Goal: Check status: Check status

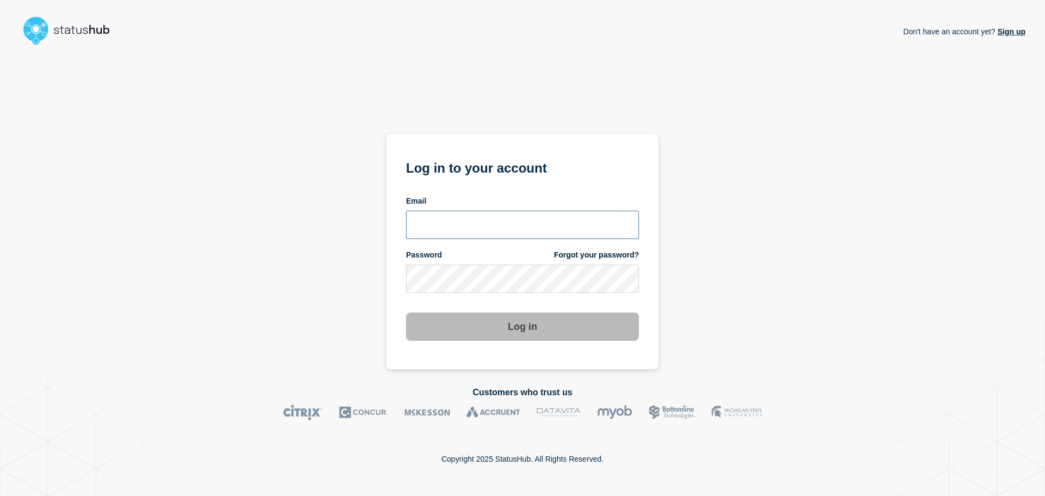
type input "[EMAIL_ADDRESS][DOMAIN_NAME]"
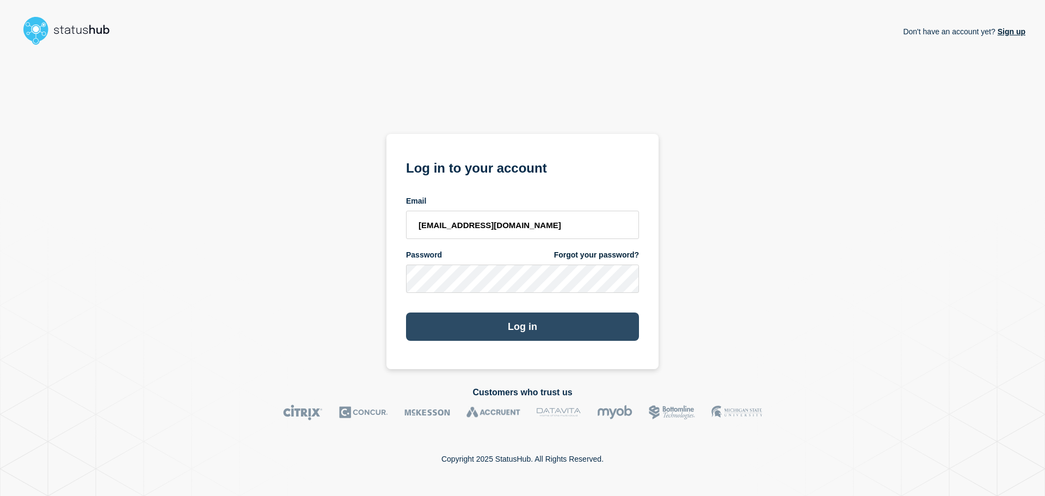
click at [516, 315] on button "Log in" at bounding box center [522, 327] width 233 height 28
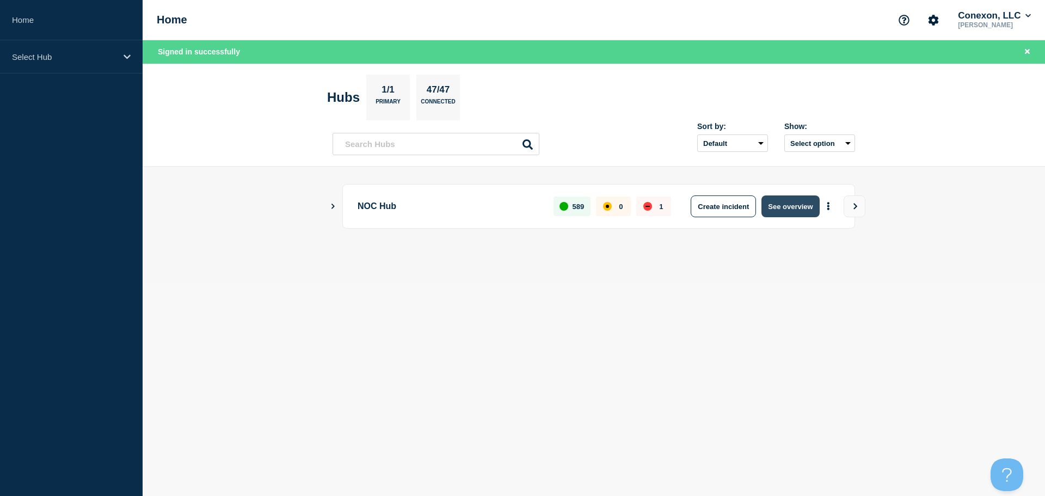
click at [779, 209] on button "See overview" at bounding box center [791, 206] width 58 height 22
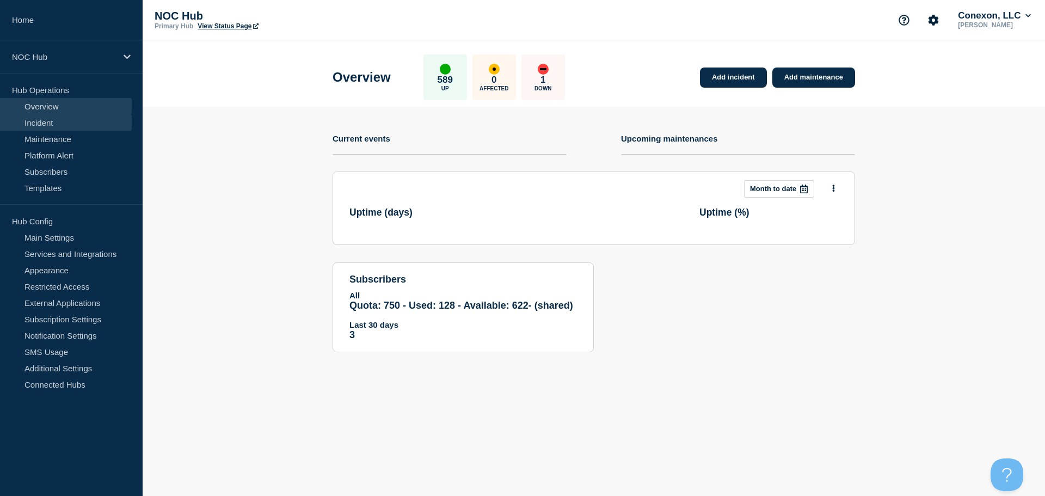
click at [52, 118] on link "Incident" at bounding box center [66, 122] width 132 height 16
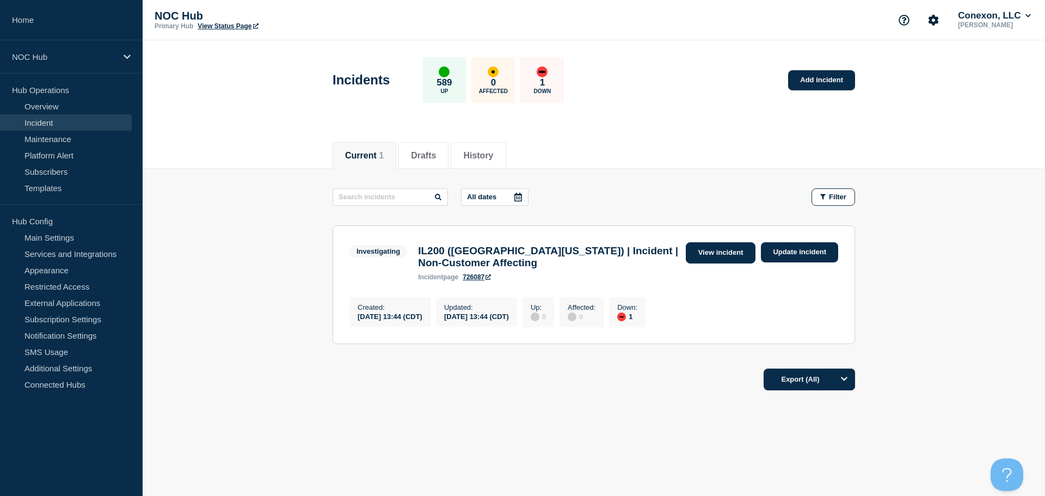
click at [731, 248] on link "View incident" at bounding box center [721, 252] width 70 height 21
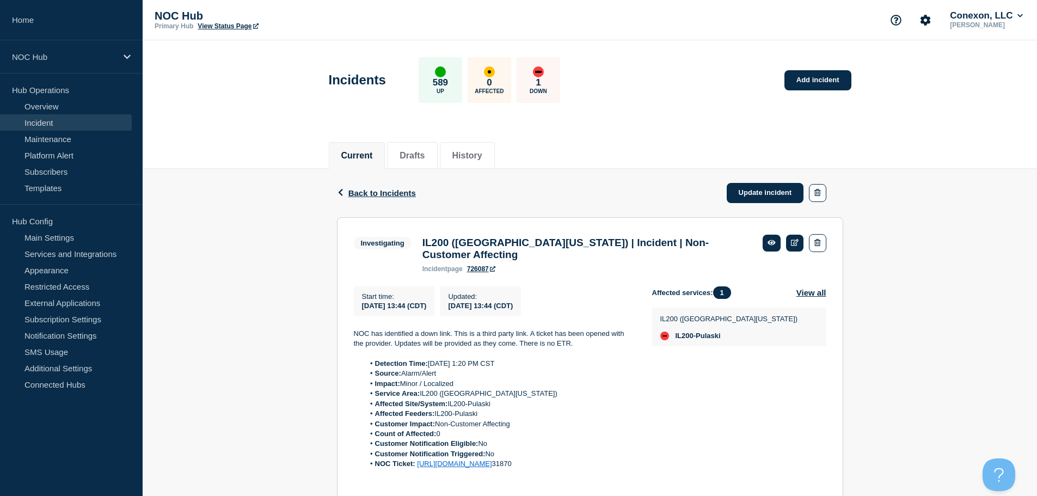
click at [46, 124] on link "Incident" at bounding box center [66, 122] width 132 height 16
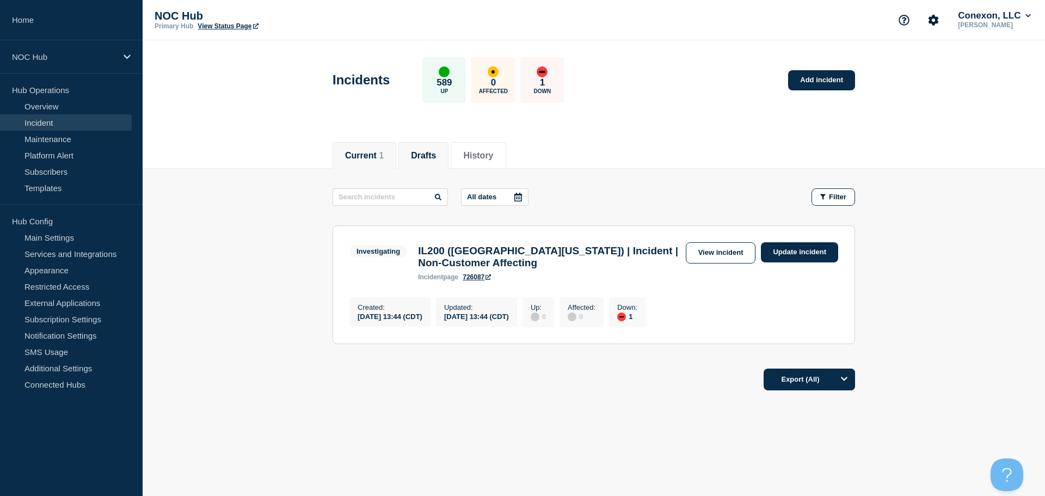
click at [426, 162] on li "Drafts" at bounding box center [424, 155] width 50 height 27
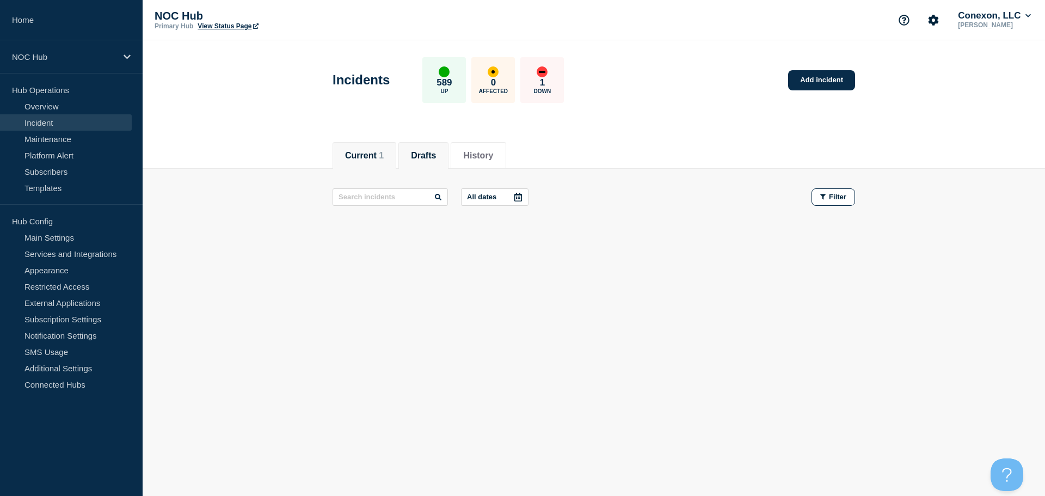
click at [368, 151] on button "Current 1" at bounding box center [364, 156] width 39 height 10
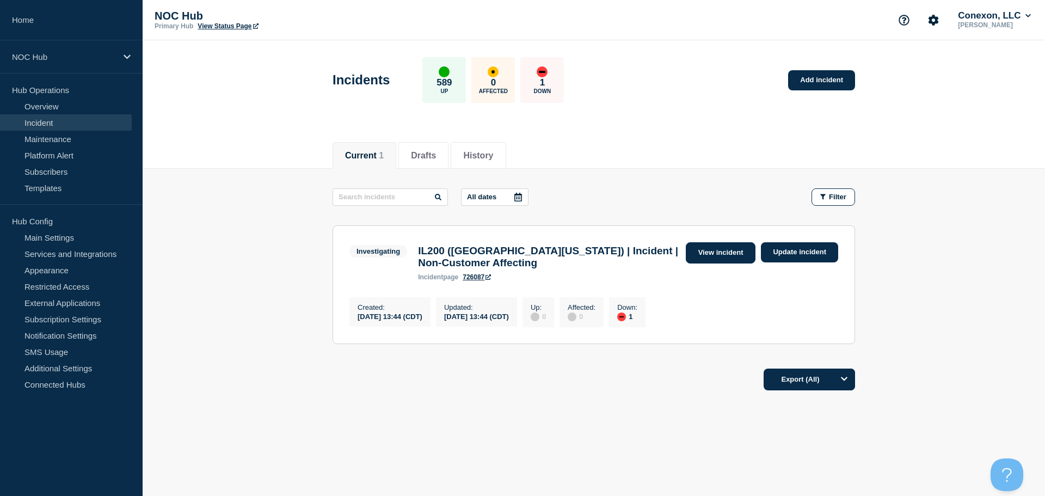
click at [729, 263] on link "View incident" at bounding box center [721, 252] width 70 height 21
